Goal: Feedback & Contribution: Submit feedback/report problem

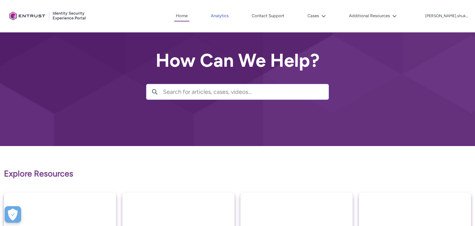
click at [230, 16] on link "Analytics" at bounding box center [219, 16] width 21 height 10
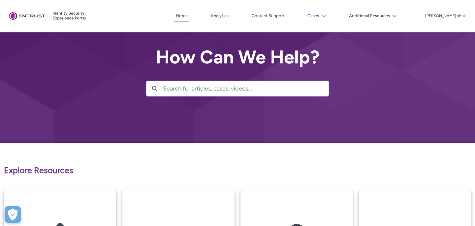
click at [328, 18] on button "Cases" at bounding box center [317, 16] width 22 height 10
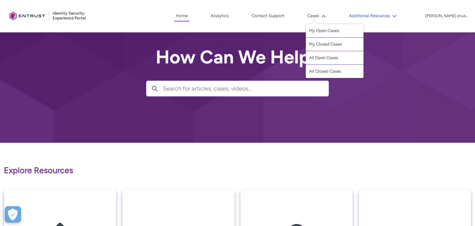
click at [379, 18] on button "Additional Resources" at bounding box center [372, 16] width 51 height 10
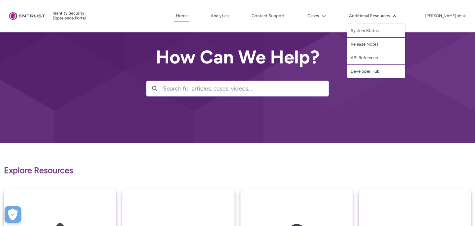
click at [375, 113] on div at bounding box center [237, 70] width 475 height 146
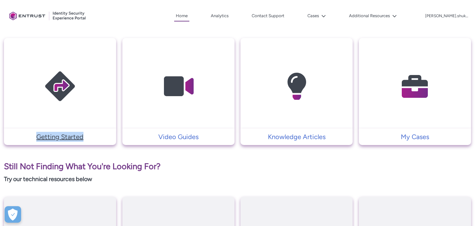
scroll to position [147, 0]
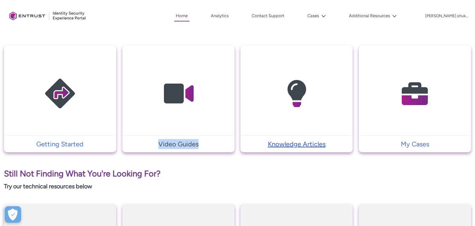
click at [284, 142] on p "Knowledge Articles" at bounding box center [297, 144] width 106 height 10
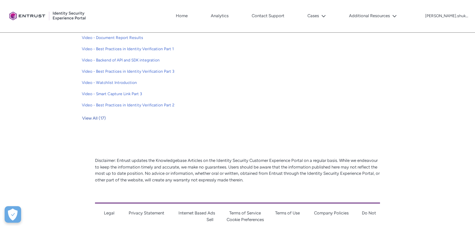
scroll to position [232, 0]
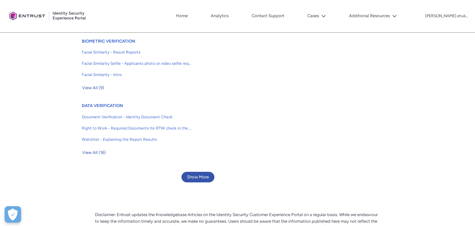
scroll to position [427, 0]
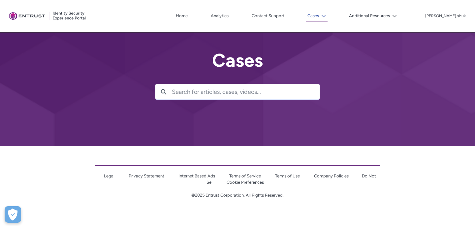
click at [328, 20] on button "Cases" at bounding box center [317, 16] width 22 height 11
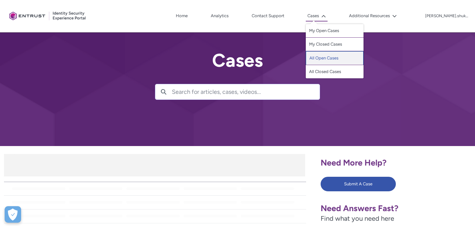
click at [337, 60] on link "All Open Cases" at bounding box center [335, 58] width 58 height 14
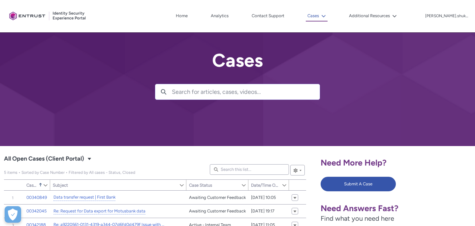
click at [328, 17] on button "Cases" at bounding box center [317, 16] width 22 height 11
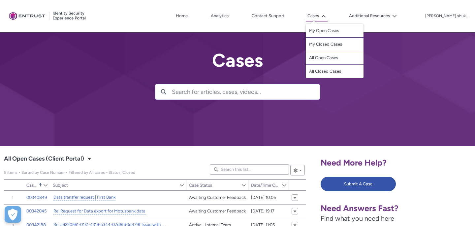
click at [356, 112] on div at bounding box center [237, 73] width 475 height 146
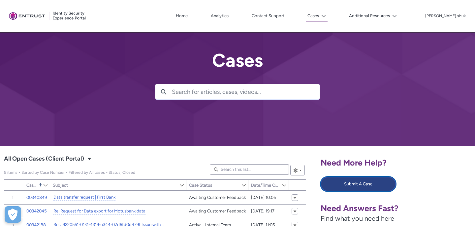
click at [361, 185] on button "Submit A Case" at bounding box center [358, 183] width 75 height 15
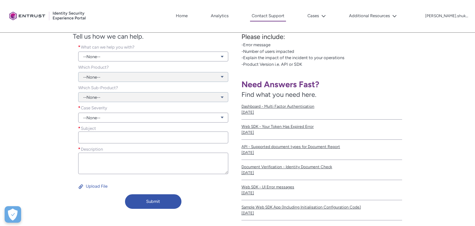
scroll to position [133, 0]
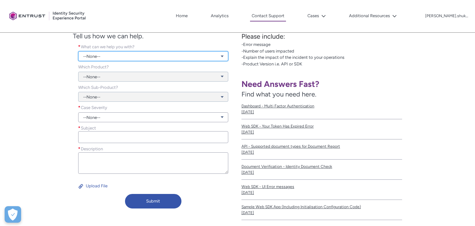
click at [137, 57] on link "--None--" at bounding box center [153, 56] width 150 height 10
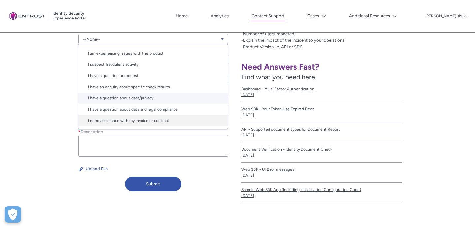
scroll to position [168, 0]
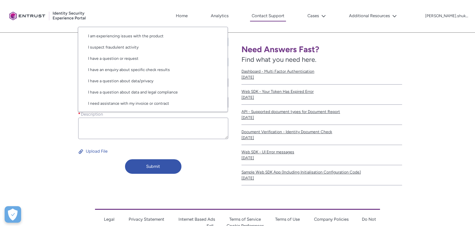
click at [38, 80] on div "Contact Onfido Customer Support Tell us how we can help. What can we help you w…" at bounding box center [119, 79] width 230 height 194
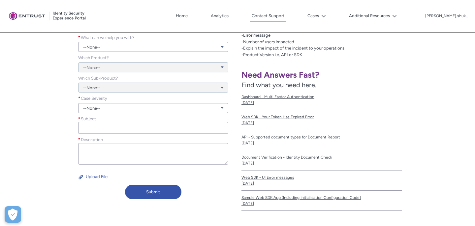
scroll to position [137, 0]
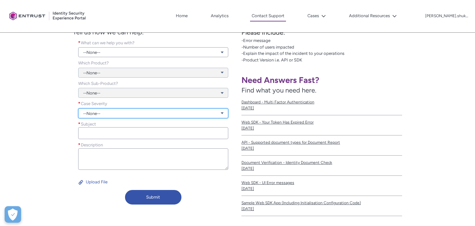
click at [109, 115] on link "--None--" at bounding box center [153, 113] width 150 height 10
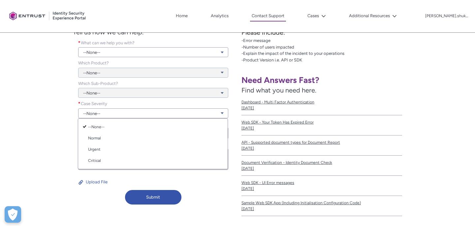
click at [58, 131] on div "Contact Onfido Customer Support Tell us how we can help. What can we help you w…" at bounding box center [119, 110] width 230 height 194
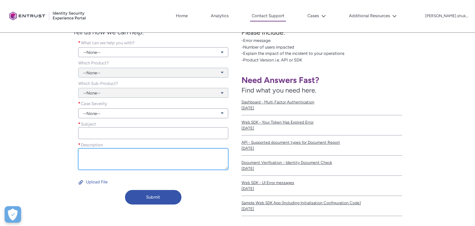
click at [108, 160] on textarea "Description *" at bounding box center [153, 158] width 150 height 21
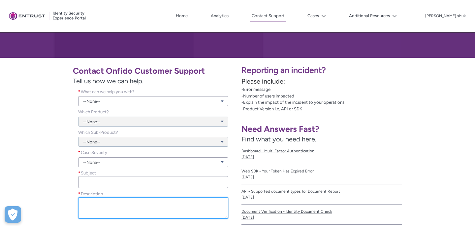
scroll to position [87, 0]
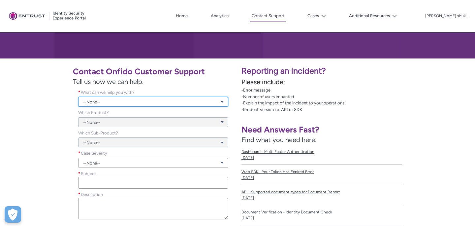
click at [102, 104] on link "--None--" at bounding box center [153, 102] width 150 height 10
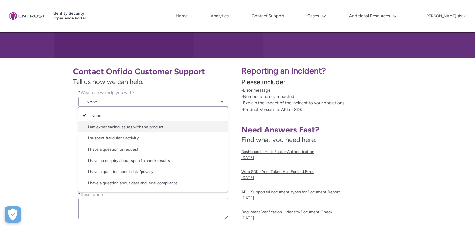
click at [115, 130] on link "I am experiencing issues with the product" at bounding box center [152, 126] width 149 height 11
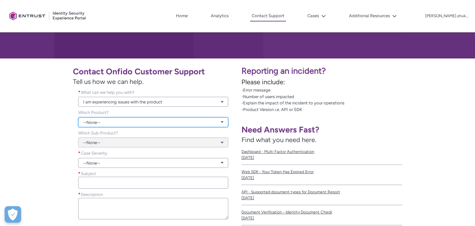
click at [113, 124] on link "--None--" at bounding box center [153, 122] width 150 height 10
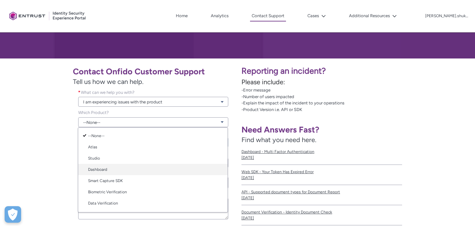
scroll to position [12, 0]
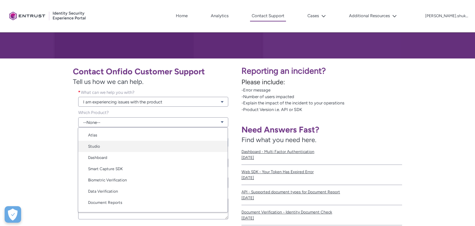
click at [98, 151] on link "Studio" at bounding box center [152, 146] width 149 height 11
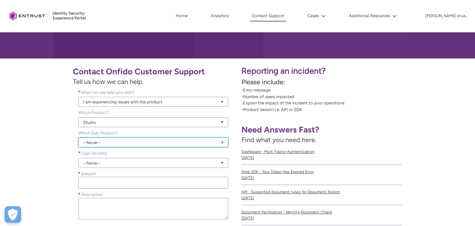
click at [99, 144] on link "--None--" at bounding box center [153, 142] width 150 height 10
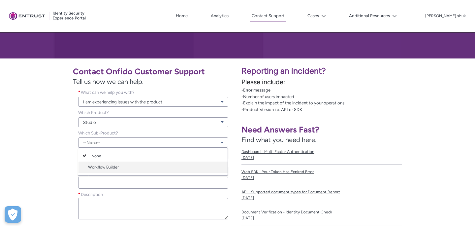
click at [109, 169] on link "Workflow Builder" at bounding box center [152, 166] width 149 height 11
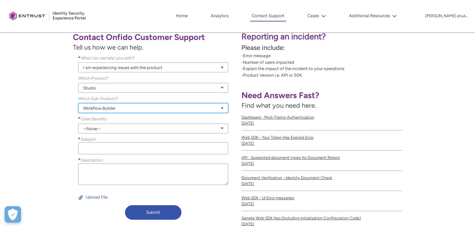
scroll to position [129, 0]
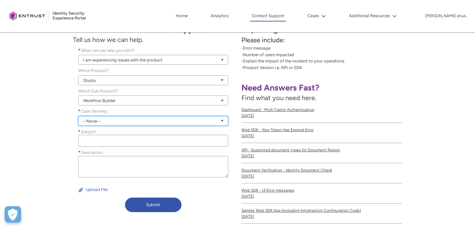
click at [92, 117] on link "--None--" at bounding box center [153, 121] width 150 height 10
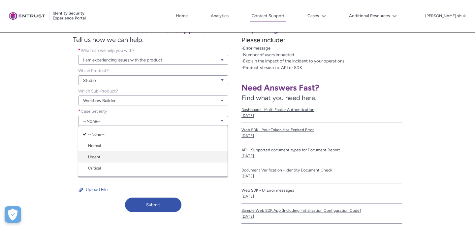
click at [105, 158] on link "Urgent" at bounding box center [152, 156] width 149 height 11
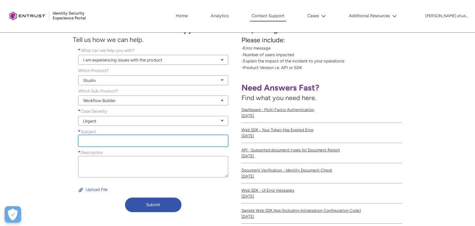
click at [107, 142] on input "Subject *" at bounding box center [153, 141] width 150 height 12
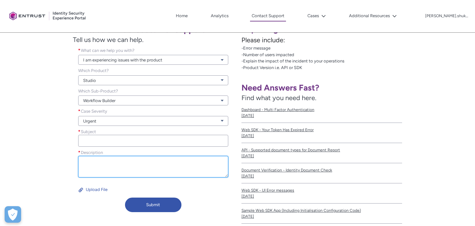
click at [117, 172] on textarea "Description *" at bounding box center [153, 166] width 150 height 21
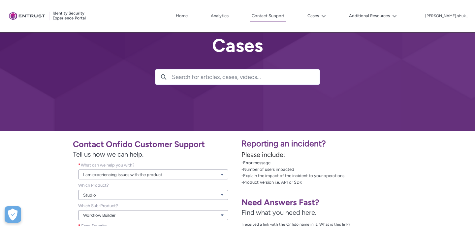
scroll to position [0, 0]
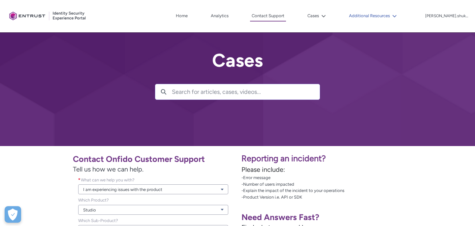
type textarea "send receive tasks"
click at [395, 13] on button "Additional Resources" at bounding box center [372, 16] width 51 height 10
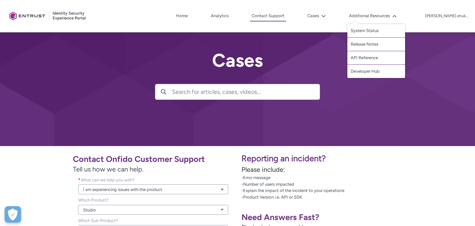
click at [386, 99] on div at bounding box center [237, 73] width 475 height 146
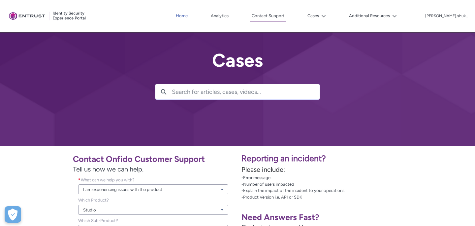
click at [189, 16] on link "Home" at bounding box center [181, 16] width 15 height 10
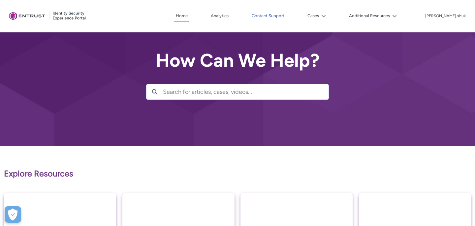
click at [283, 15] on link "Contact Support" at bounding box center [268, 16] width 36 height 10
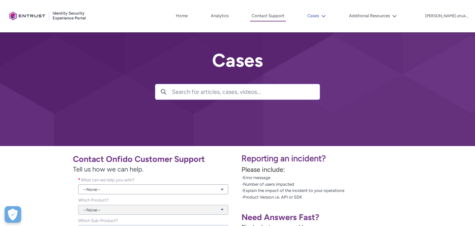
click at [328, 17] on button "Cases" at bounding box center [317, 16] width 22 height 10
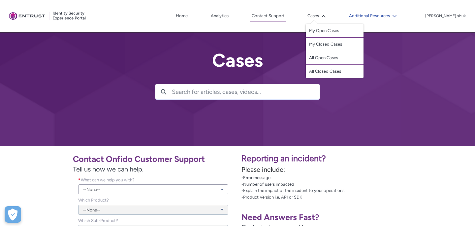
click at [397, 14] on icon at bounding box center [394, 16] width 5 height 5
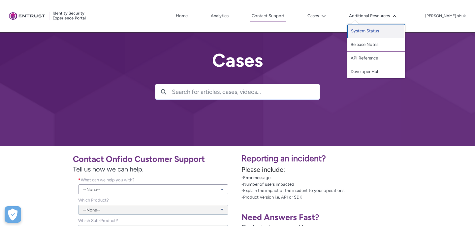
click at [376, 29] on link "System Status" at bounding box center [376, 31] width 58 height 14
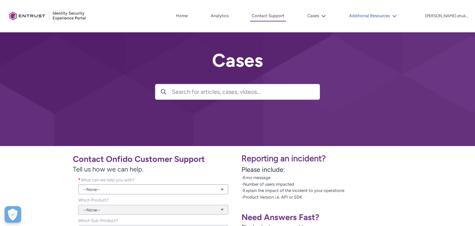
click at [397, 16] on lightning-icon at bounding box center [393, 16] width 7 height 5
click at [396, 16] on button "Additional Resources" at bounding box center [372, 16] width 51 height 10
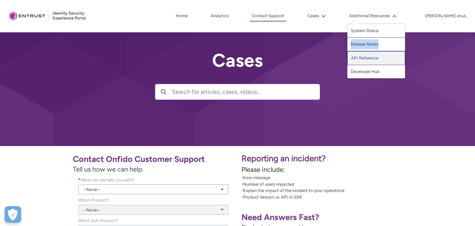
click at [375, 63] on link "API Reference" at bounding box center [376, 58] width 58 height 14
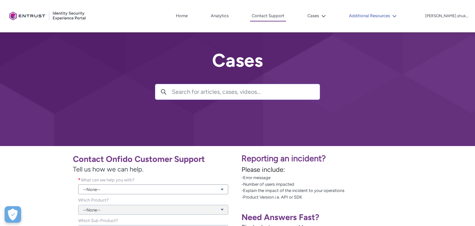
click at [397, 16] on icon at bounding box center [394, 16] width 5 height 5
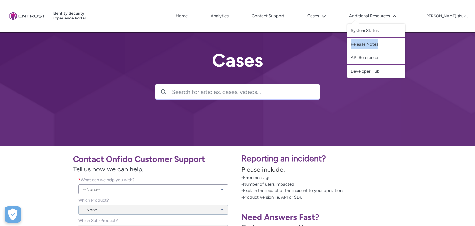
click at [326, 52] on div at bounding box center [237, 73] width 475 height 146
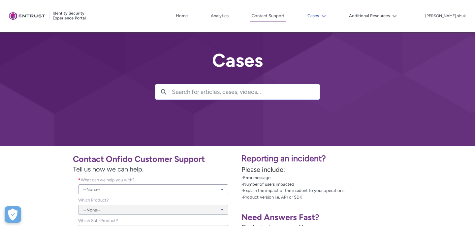
click at [328, 18] on button "Cases" at bounding box center [317, 16] width 22 height 10
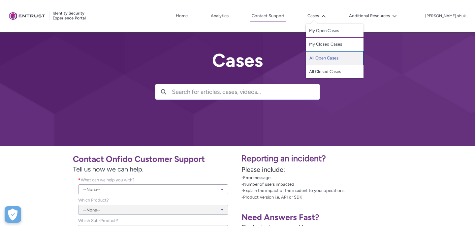
click at [334, 61] on link "All Open Cases" at bounding box center [335, 58] width 58 height 14
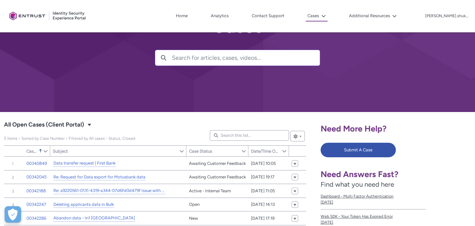
scroll to position [14, 0]
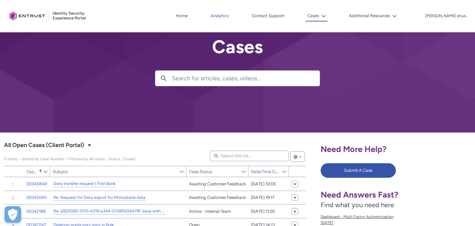
click at [230, 15] on link "Analytics" at bounding box center [219, 16] width 21 height 10
click at [27, 15] on div at bounding box center [48, 16] width 82 height 26
